Goal: Obtain resource: Obtain resource

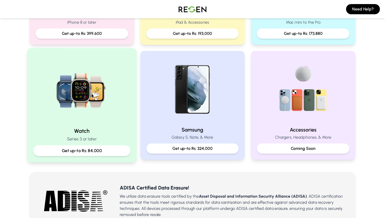
scroll to position [193, 0]
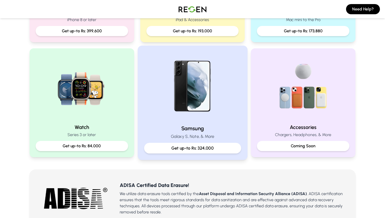
click at [181, 112] on img at bounding box center [193, 86] width 69 height 69
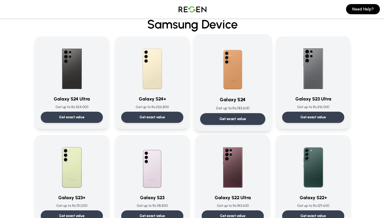
scroll to position [25, 0]
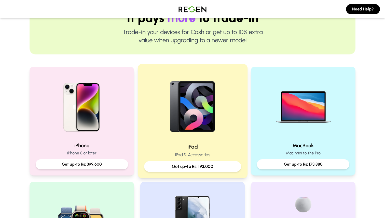
scroll to position [66, 0]
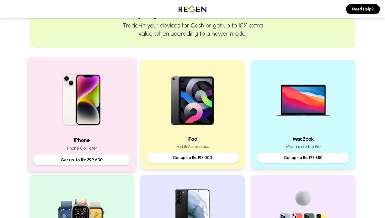
click at [94, 113] on img at bounding box center [82, 98] width 69 height 69
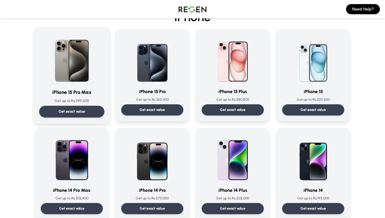
scroll to position [46, 0]
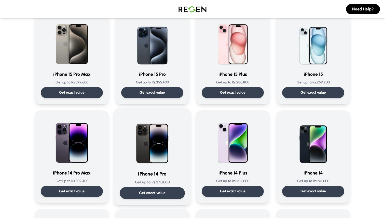
click at [147, 143] on img at bounding box center [152, 140] width 51 height 51
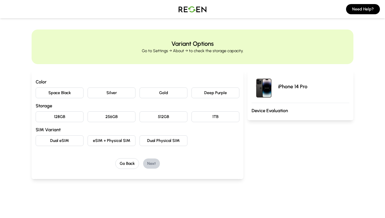
click at [201, 95] on button "Deep Purple" at bounding box center [216, 93] width 48 height 11
click at [66, 121] on button "128GB" at bounding box center [60, 117] width 48 height 11
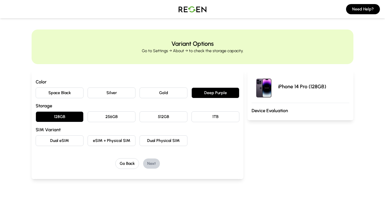
click at [107, 144] on button "eSIM + Physical SIM" at bounding box center [112, 141] width 48 height 11
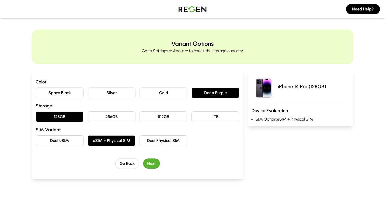
click at [153, 164] on button "Next" at bounding box center [151, 164] width 17 height 10
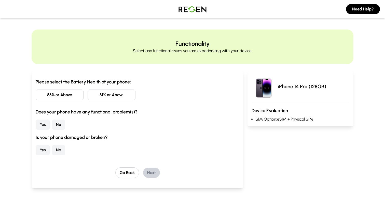
click at [67, 98] on button "86% or Above" at bounding box center [60, 95] width 48 height 11
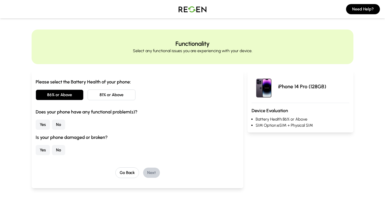
click at [61, 124] on button "No" at bounding box center [58, 125] width 13 height 10
click at [61, 148] on button "No" at bounding box center [58, 150] width 13 height 10
click at [148, 171] on button "Next" at bounding box center [151, 173] width 17 height 10
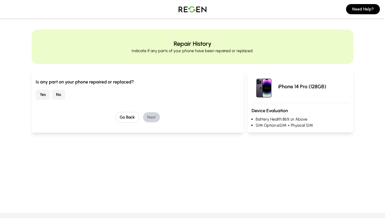
click at [58, 96] on button "No" at bounding box center [58, 95] width 13 height 10
click at [150, 115] on button "Next" at bounding box center [151, 117] width 17 height 10
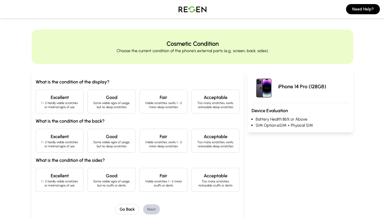
click at [69, 104] on p "1 - 2 hardly visible scratches or minimal signs of use" at bounding box center [59, 105] width 39 height 8
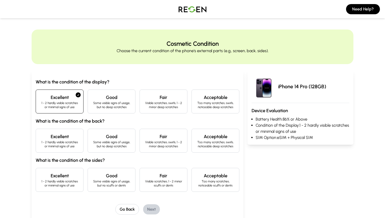
click at [73, 138] on h4 "Excellent" at bounding box center [59, 136] width 39 height 7
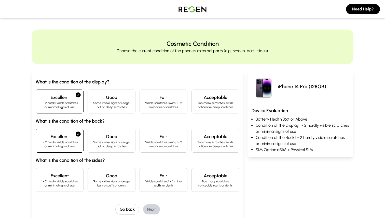
click at [74, 177] on h4 "Excellent" at bounding box center [59, 176] width 39 height 7
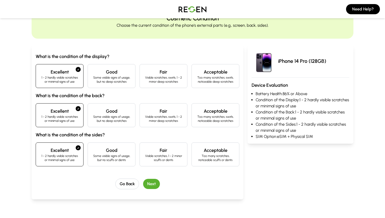
scroll to position [26, 0]
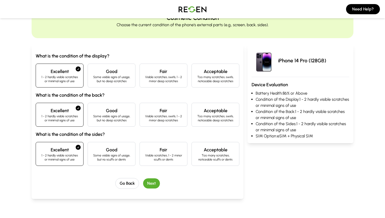
click at [148, 185] on button "Next" at bounding box center [151, 184] width 17 height 10
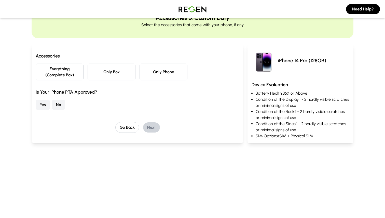
click at [159, 74] on button "Only Phone" at bounding box center [164, 72] width 48 height 17
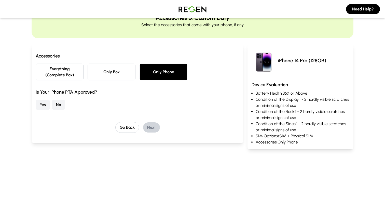
click at [45, 106] on button "Yes" at bounding box center [43, 105] width 14 height 10
click at [161, 127] on div "Go Back Next" at bounding box center [138, 127] width 204 height 11
click at [155, 127] on button "Next" at bounding box center [151, 128] width 17 height 10
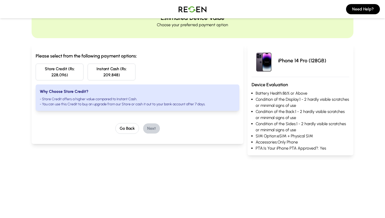
click at [124, 119] on div "Please select from the following payment options: Store Credit (Rs: 228,096) In…" at bounding box center [138, 94] width 204 height 82
click at [128, 127] on button "Go Back" at bounding box center [127, 128] width 24 height 11
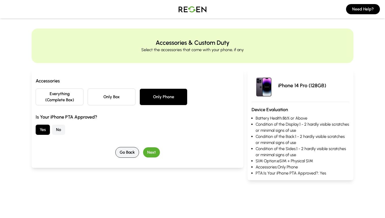
scroll to position [0, 0]
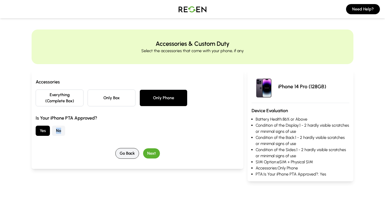
click at [128, 127] on div "Yes No" at bounding box center [138, 131] width 204 height 10
click at [133, 149] on button "Go Back" at bounding box center [127, 153] width 24 height 11
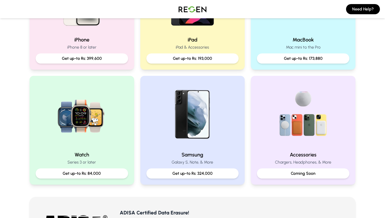
scroll to position [163, 0]
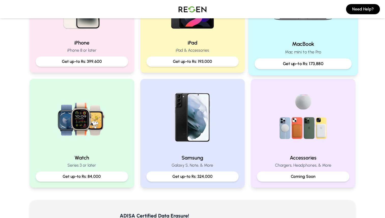
click at [295, 37] on div "MacBook Mac mini to the Pro Get up-to Rs: 173,880" at bounding box center [304, 18] width 110 height 114
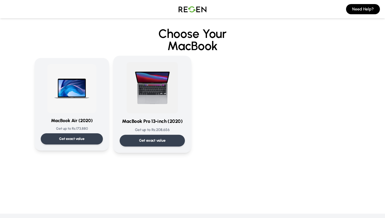
click at [158, 94] on img at bounding box center [152, 87] width 51 height 51
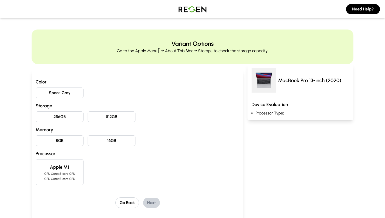
click at [72, 94] on button "Space Gray" at bounding box center [60, 93] width 48 height 11
click at [106, 116] on button "512GB" at bounding box center [112, 117] width 48 height 11
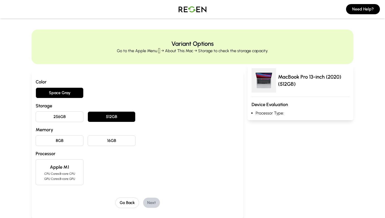
click at [105, 140] on button "16GB" at bounding box center [112, 141] width 48 height 11
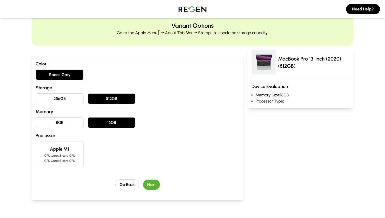
scroll to position [19, 0]
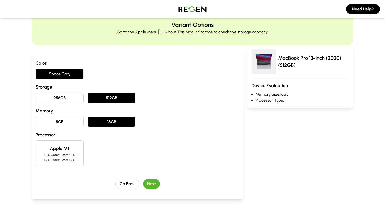
click at [70, 156] on p "CPU Cores: 8-core CPU" at bounding box center [59, 155] width 39 height 4
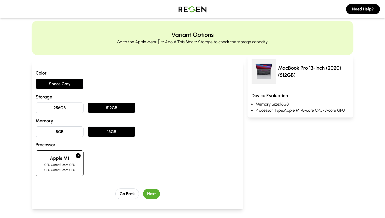
scroll to position [0, 0]
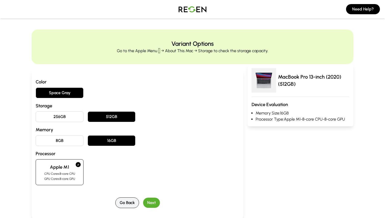
click at [133, 200] on button "Go Back" at bounding box center [127, 203] width 24 height 11
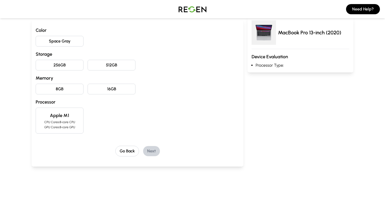
scroll to position [59, 0]
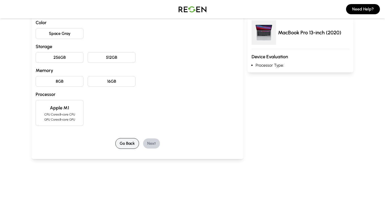
click at [130, 142] on button "Go Back" at bounding box center [127, 143] width 24 height 11
